Goal: Find specific page/section: Find specific page/section

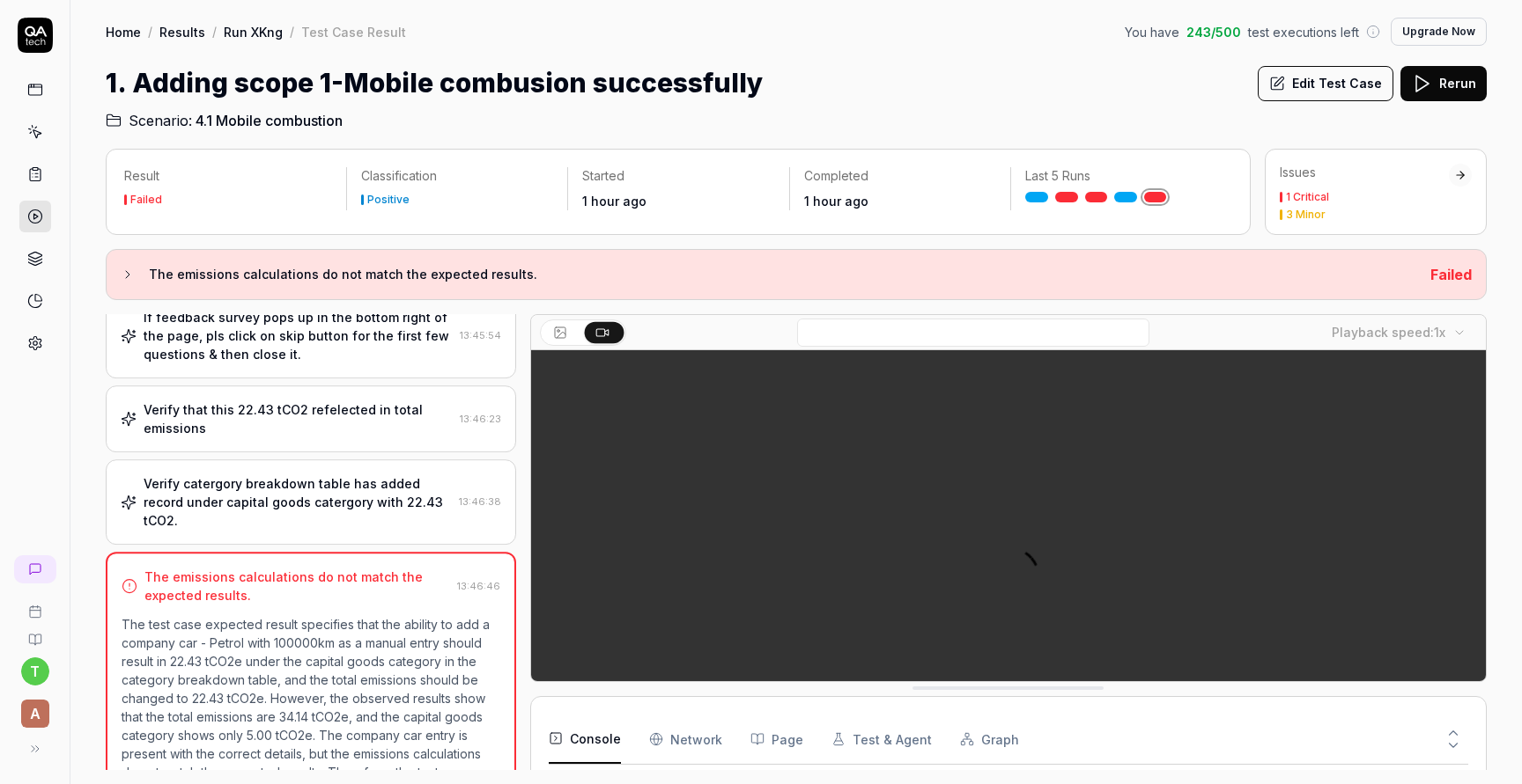
scroll to position [502, 0]
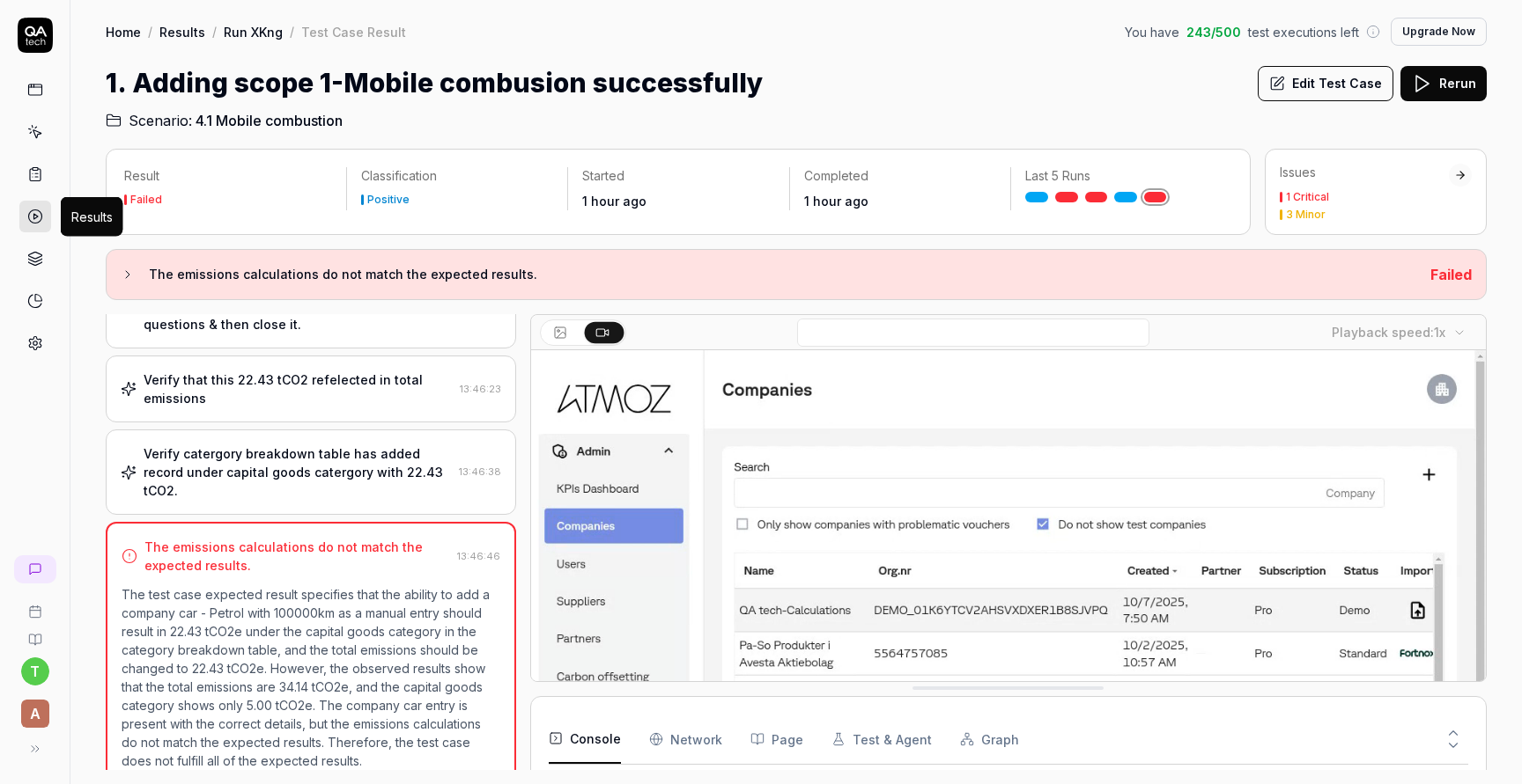
click at [41, 212] on icon at bounding box center [35, 216] width 16 height 16
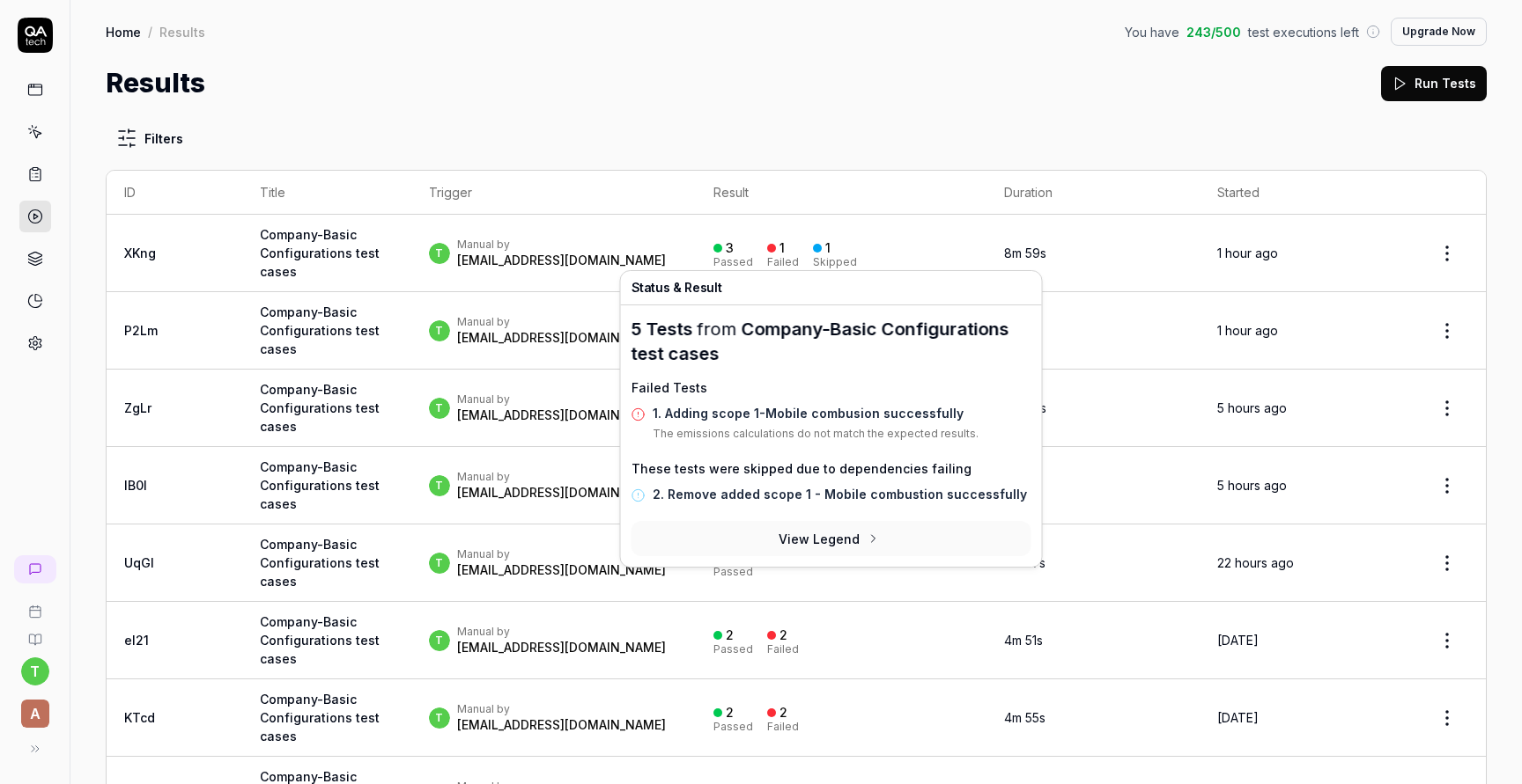
click at [794, 416] on link "1. Adding scope 1-Mobile combusion successfully" at bounding box center [808, 413] width 311 height 15
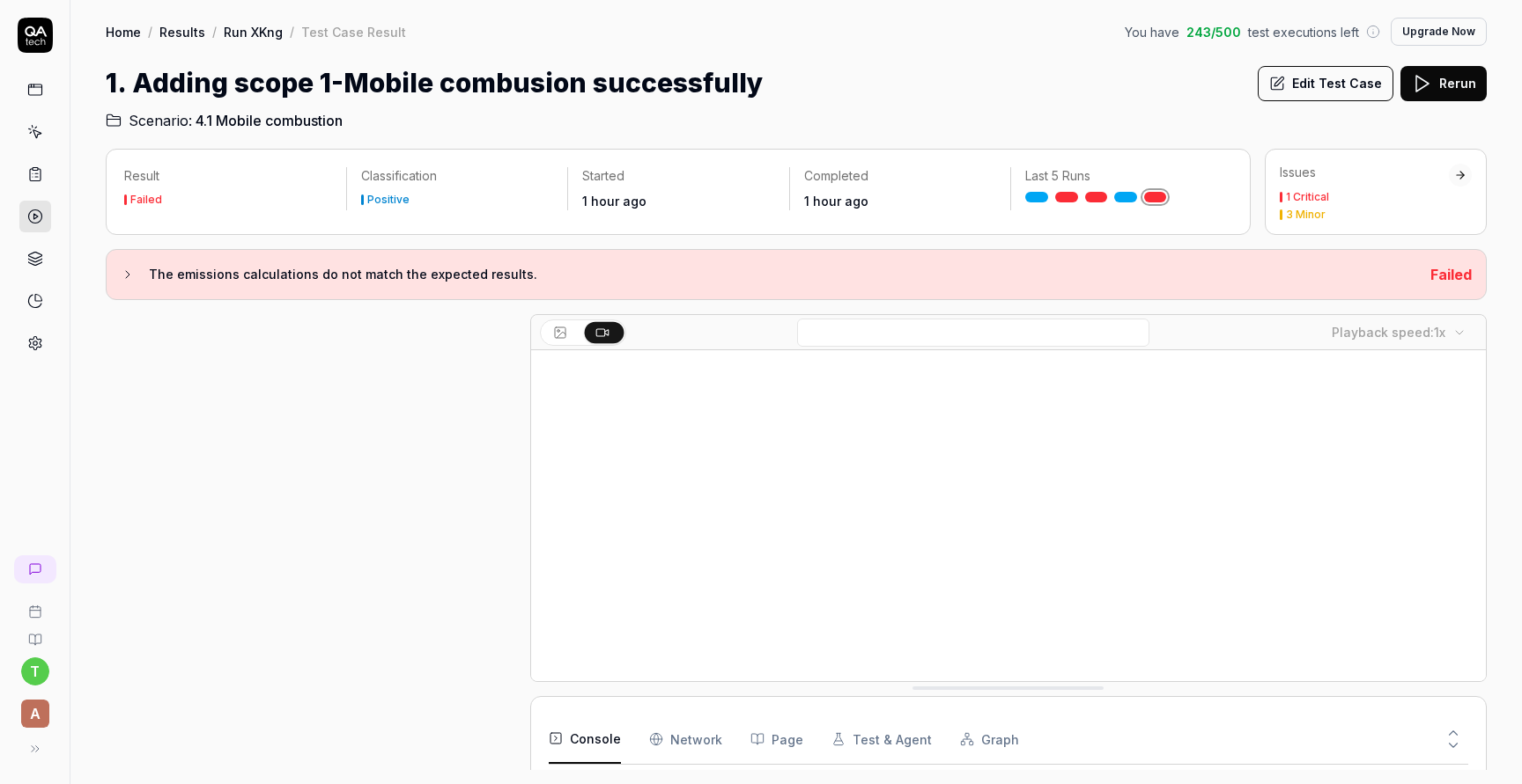
scroll to position [502, 0]
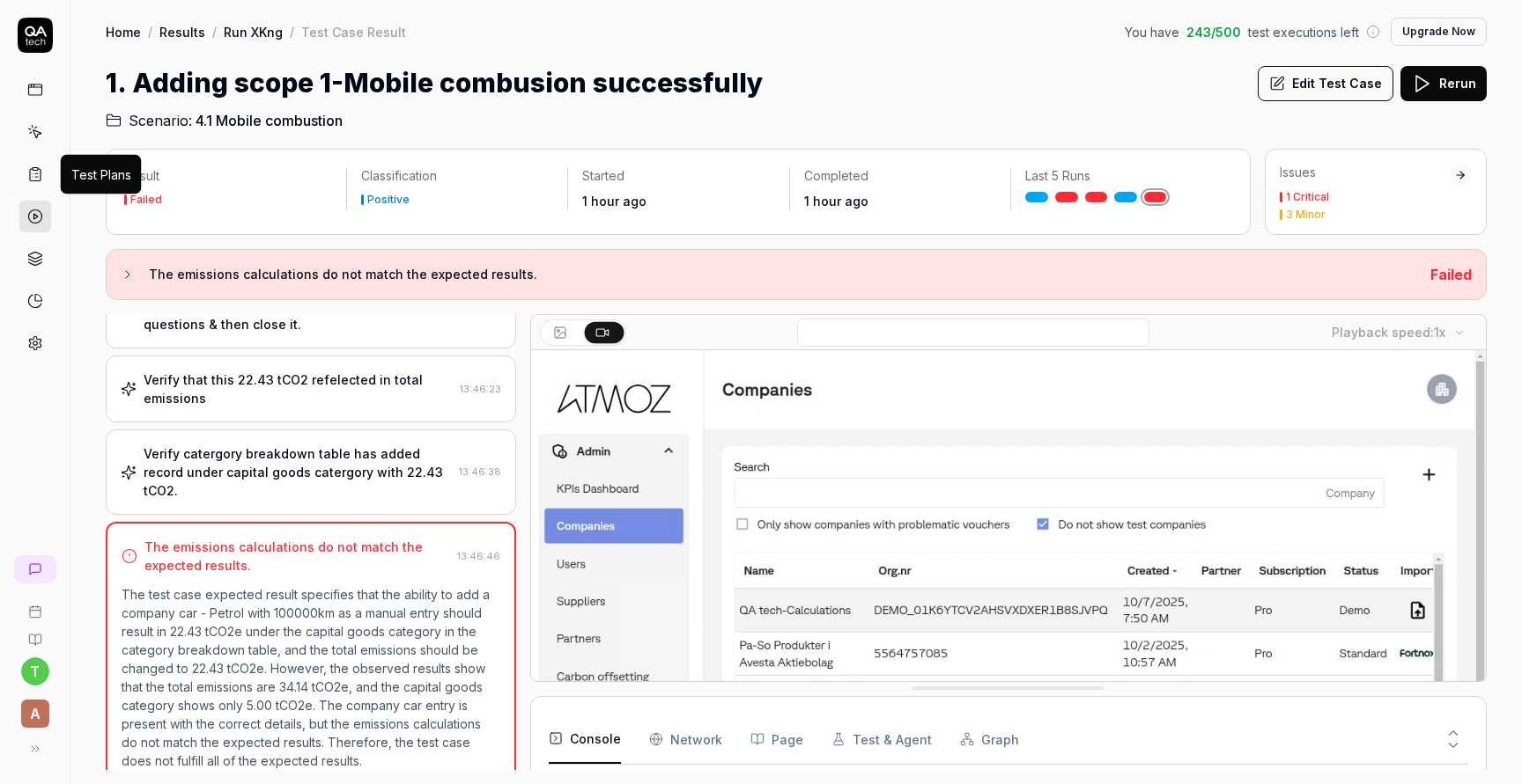
click at [36, 181] on icon at bounding box center [35, 174] width 16 height 16
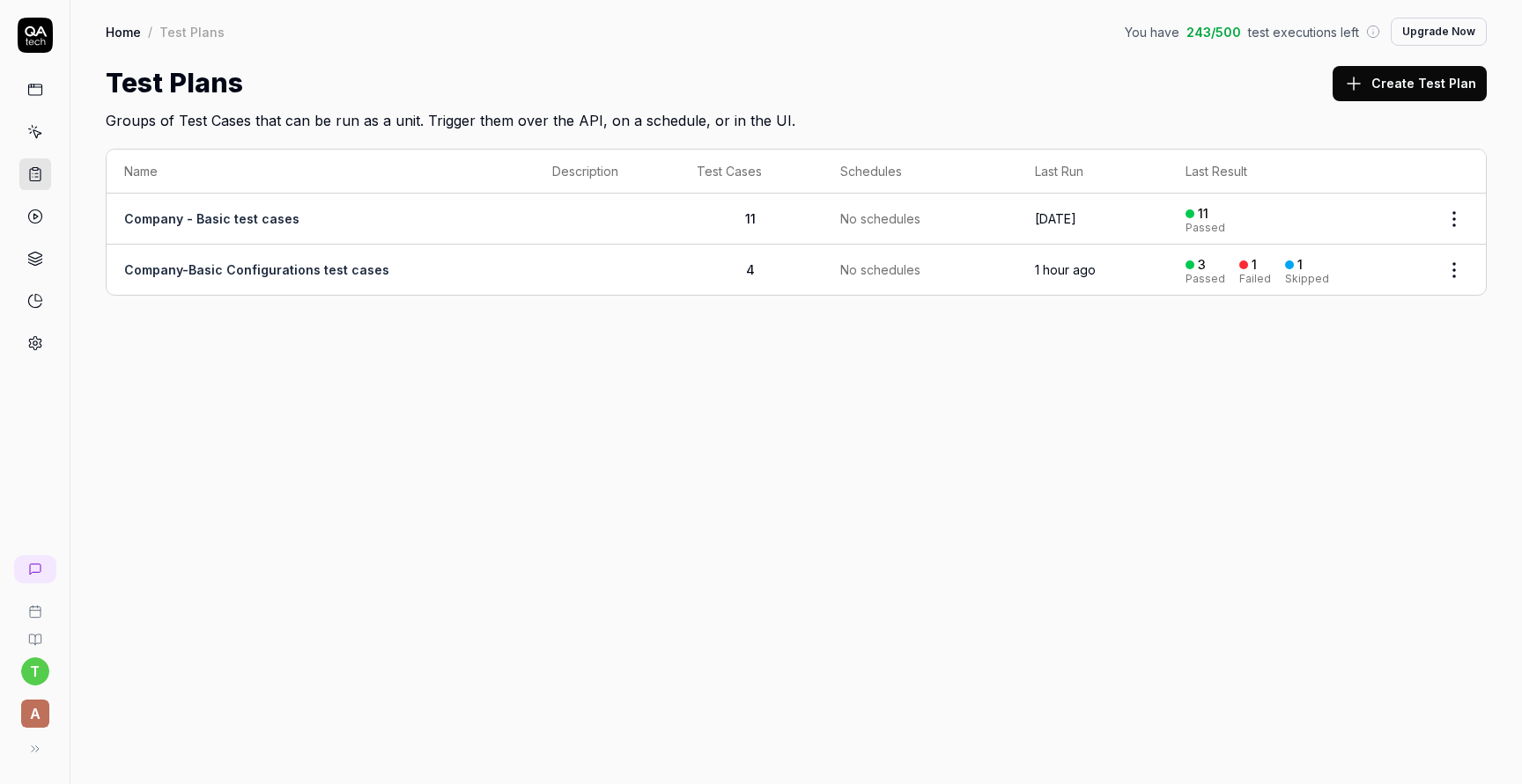
click at [296, 270] on link "Company-Basic Configurations test cases" at bounding box center [256, 269] width 265 height 15
